Goal: Information Seeking & Learning: Learn about a topic

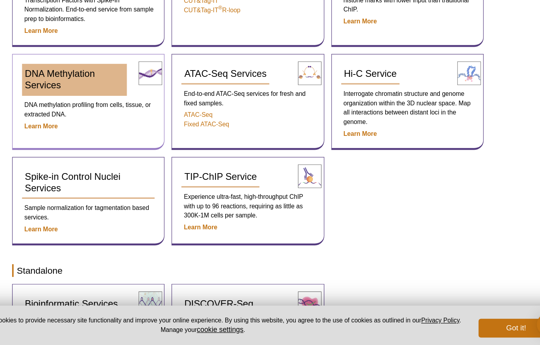
scroll to position [166, 0]
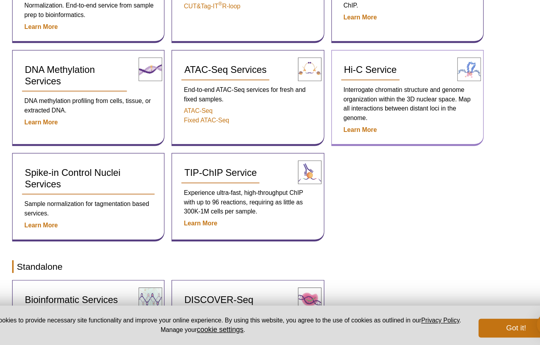
click at [435, 135] on p "Interrogate chromatin structure and genome organization within the 3D nuclear s…" at bounding box center [405, 142] width 112 height 32
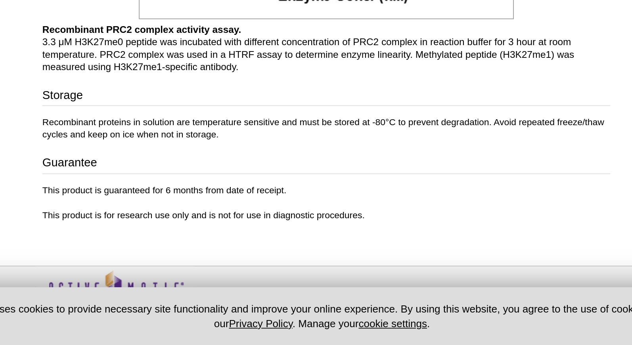
scroll to position [863, 0]
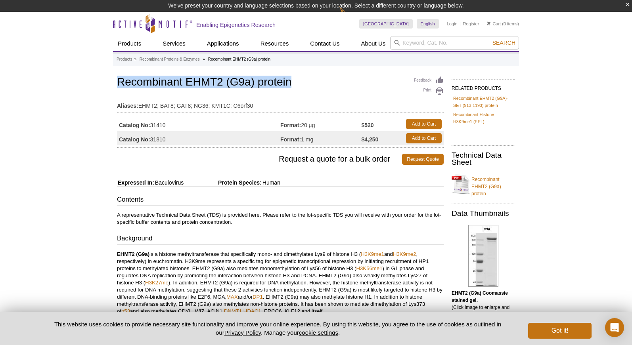
drag, startPoint x: 294, startPoint y: 85, endPoint x: 114, endPoint y: 84, distance: 180.7
copy h1 "Recombinant EHMT2 (G9a) protein"
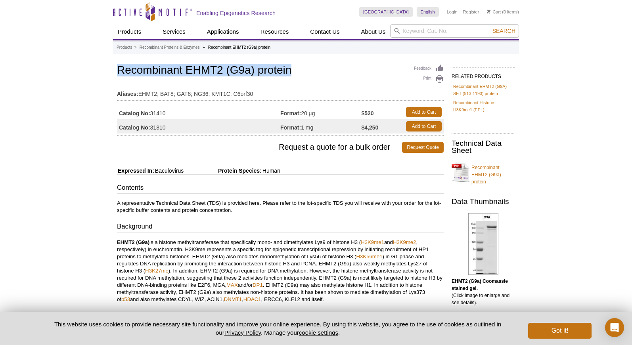
click at [146, 71] on h1 "Recombinant EHMT2 (G9a) protein" at bounding box center [280, 70] width 327 height 13
drag, startPoint x: 289, startPoint y: 72, endPoint x: 117, endPoint y: 71, distance: 172.0
click at [117, 71] on h1 "Recombinant EHMT2 (G9a) protein" at bounding box center [280, 70] width 327 height 13
copy h1 "Recombinant EHMT2 (G9a) protein"
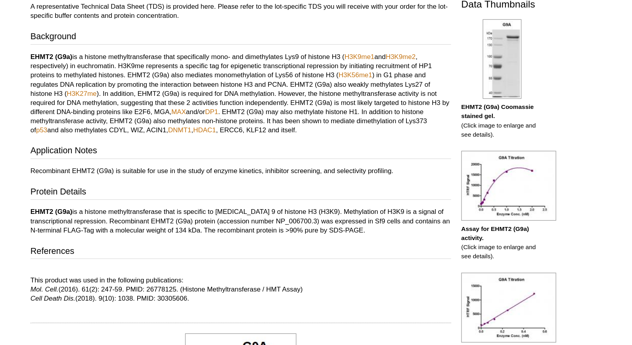
scroll to position [136, 0]
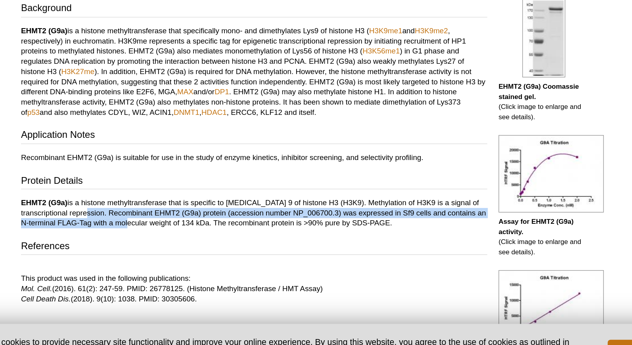
drag, startPoint x: 178, startPoint y: 233, endPoint x: 208, endPoint y: 242, distance: 32.0
click at [208, 242] on p "EHMT2 (G9a) is a histone methyltransferase that is specific to lysine 9 of hist…" at bounding box center [280, 233] width 327 height 21
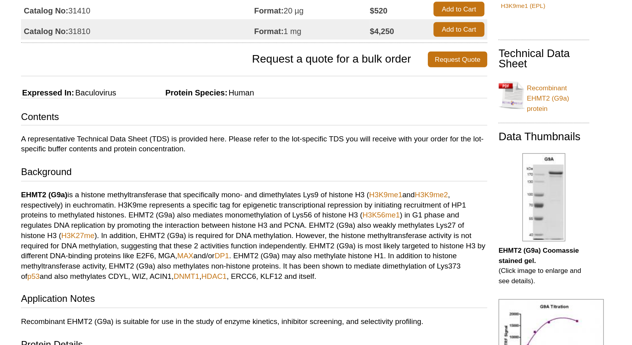
scroll to position [0, 0]
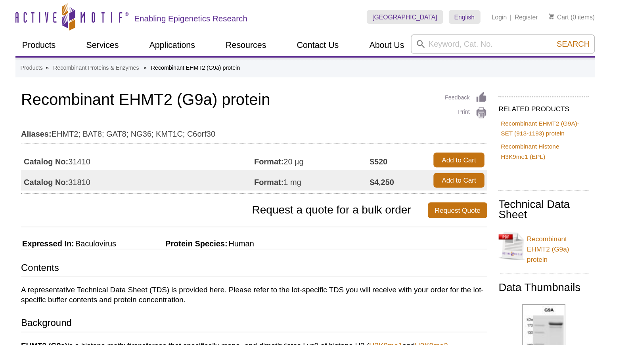
click at [327, 88] on td "Aliases: EHMT2; BAT8; GAT8; NG36; KMT1C; C6orf30" at bounding box center [280, 92] width 327 height 13
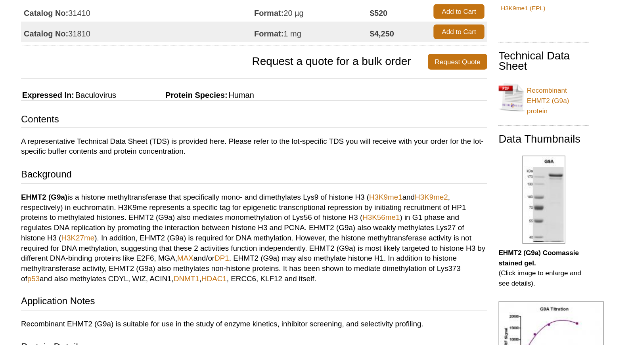
scroll to position [24, 0]
